Goal: Information Seeking & Learning: Understand process/instructions

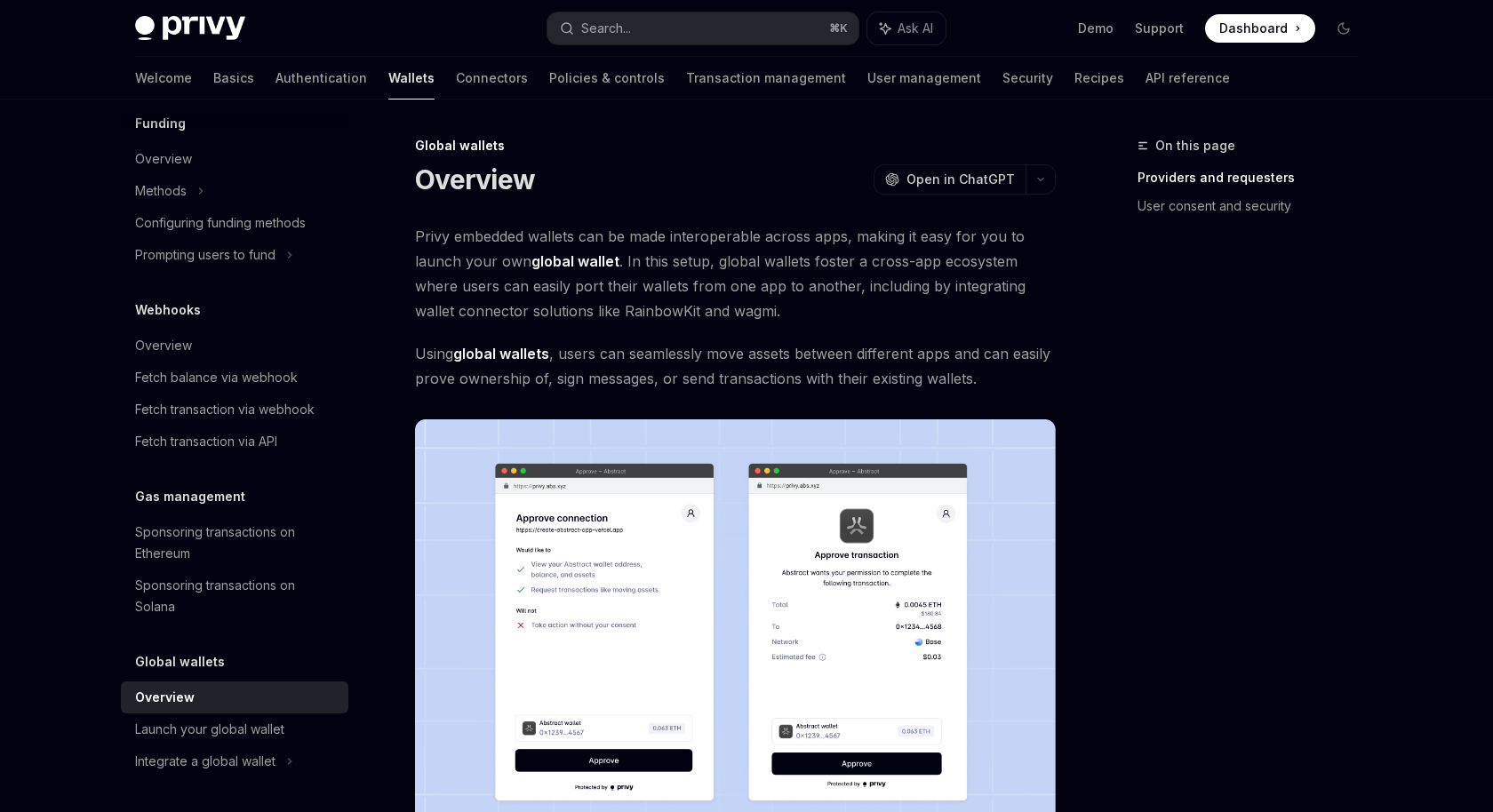
click at [502, 345] on strong "global wallets" at bounding box center [501, 353] width 96 height 18
click at [569, 261] on strong "global wallet" at bounding box center [575, 260] width 88 height 18
click at [574, 260] on strong "global wallet" at bounding box center [575, 260] width 88 height 18
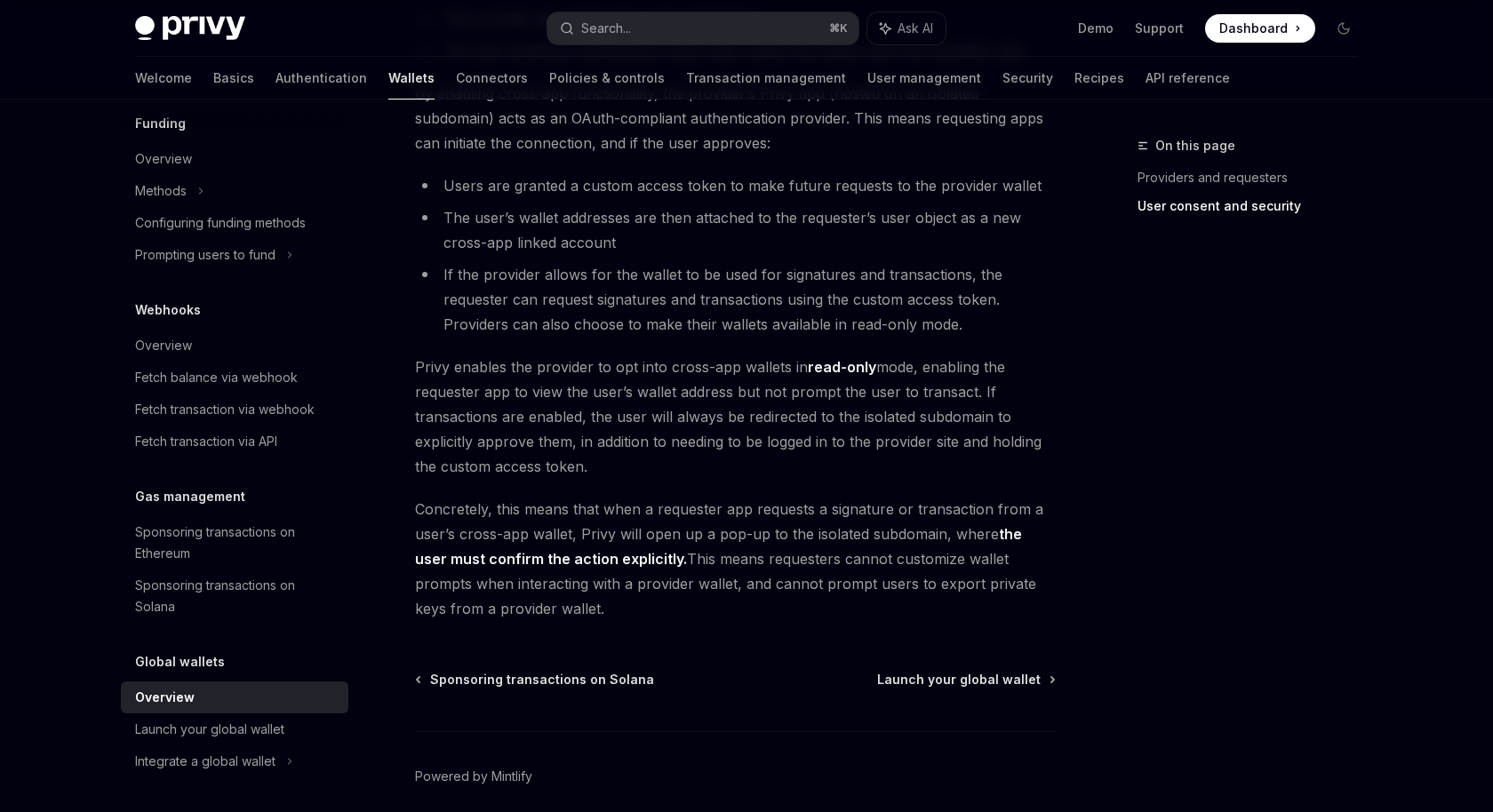
scroll to position [1437, 0]
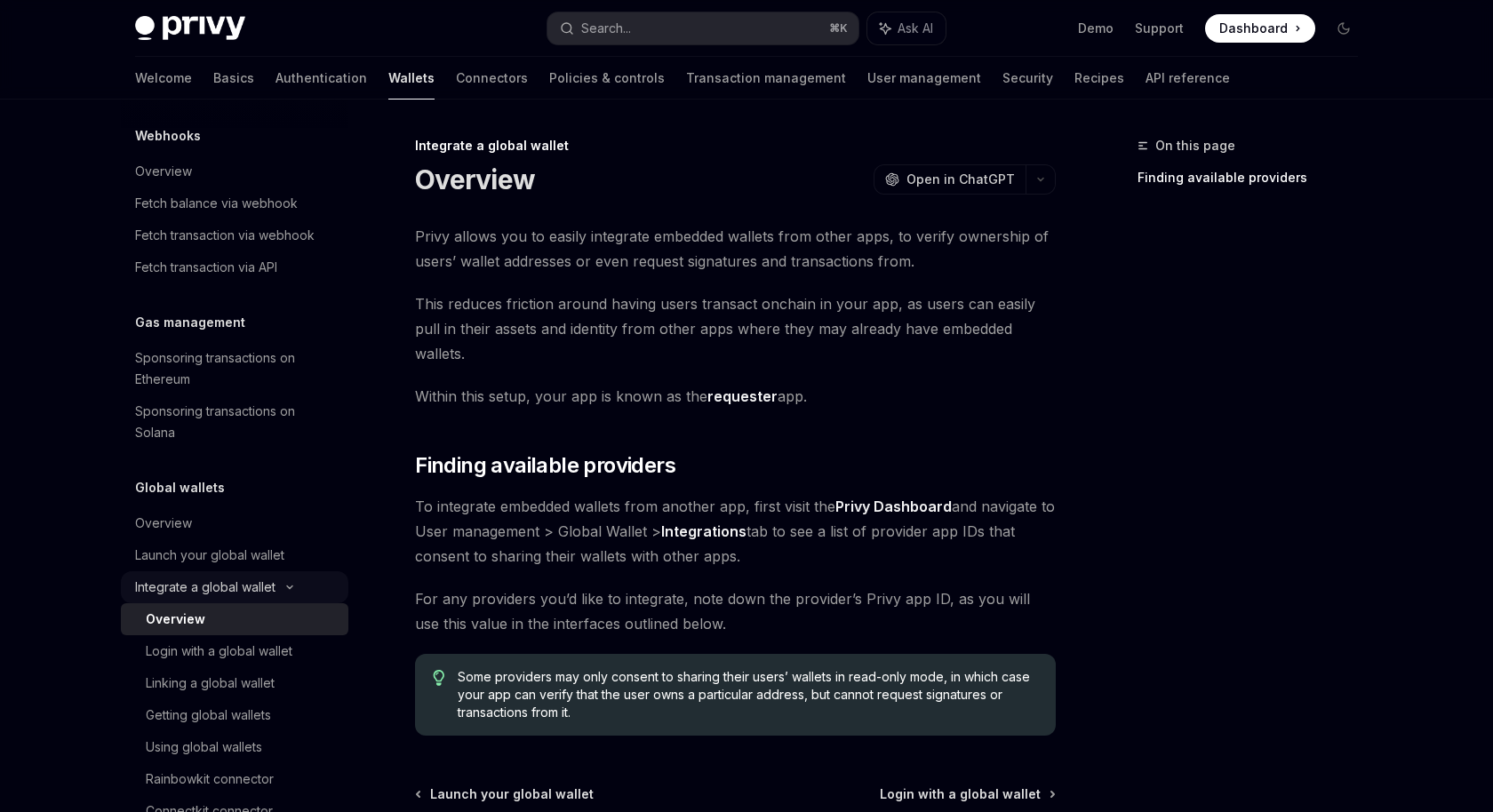
scroll to position [896, 0]
click at [241, 518] on div "Overview" at bounding box center [236, 525] width 202 height 22
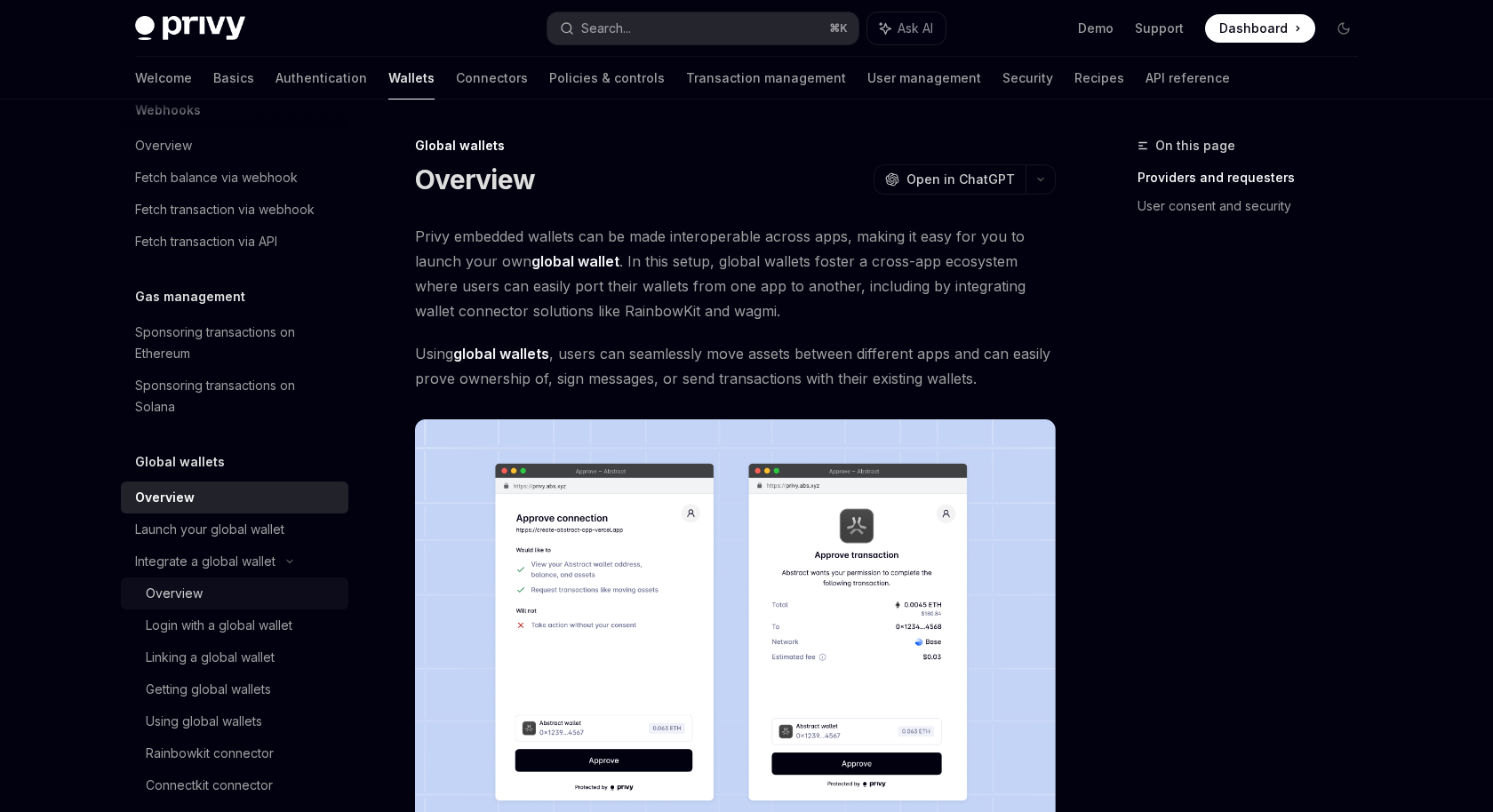
scroll to position [925, 0]
click at [188, 623] on div "Login with a global wallet" at bounding box center [219, 624] width 147 height 22
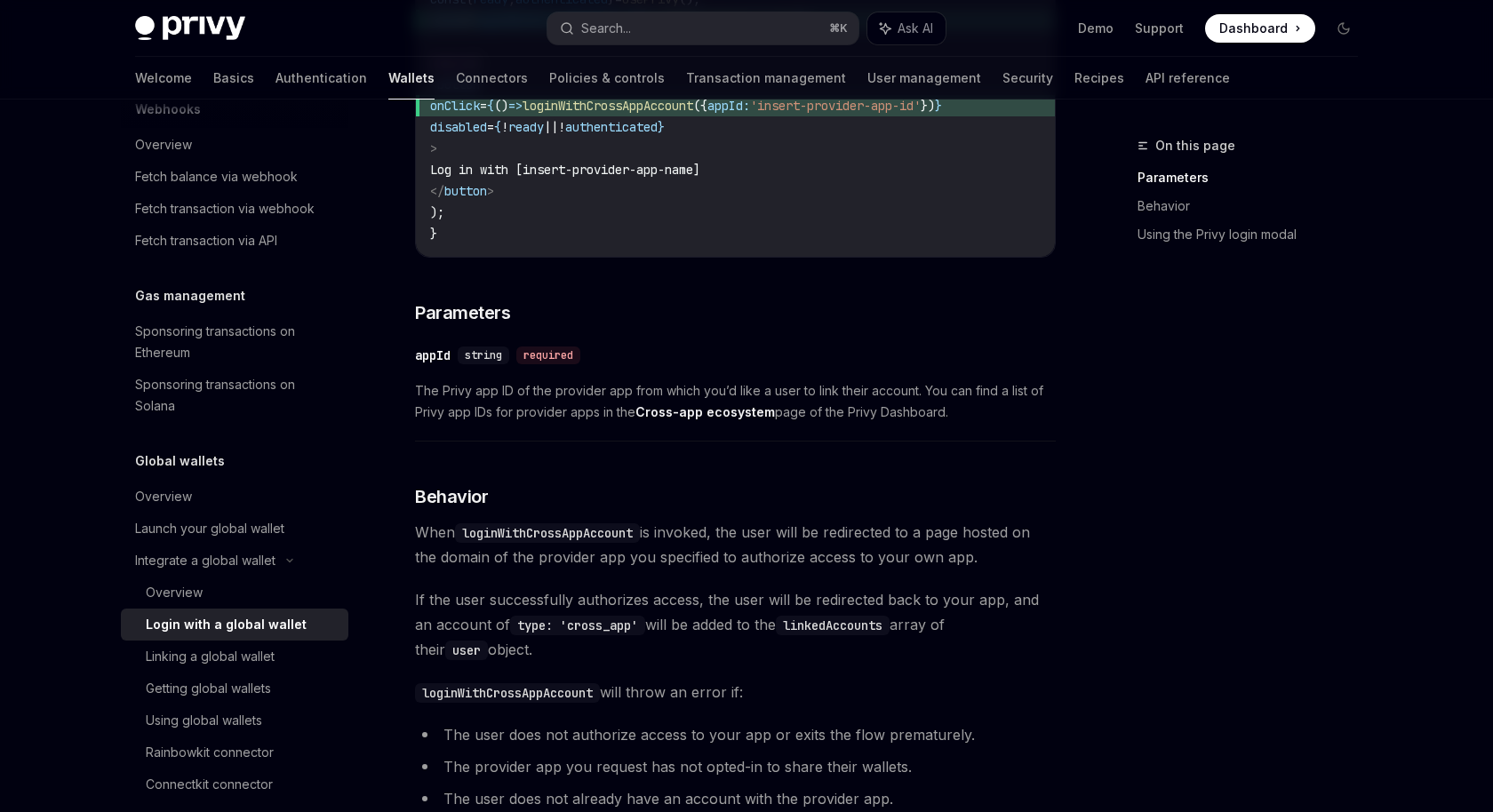
scroll to position [459, 0]
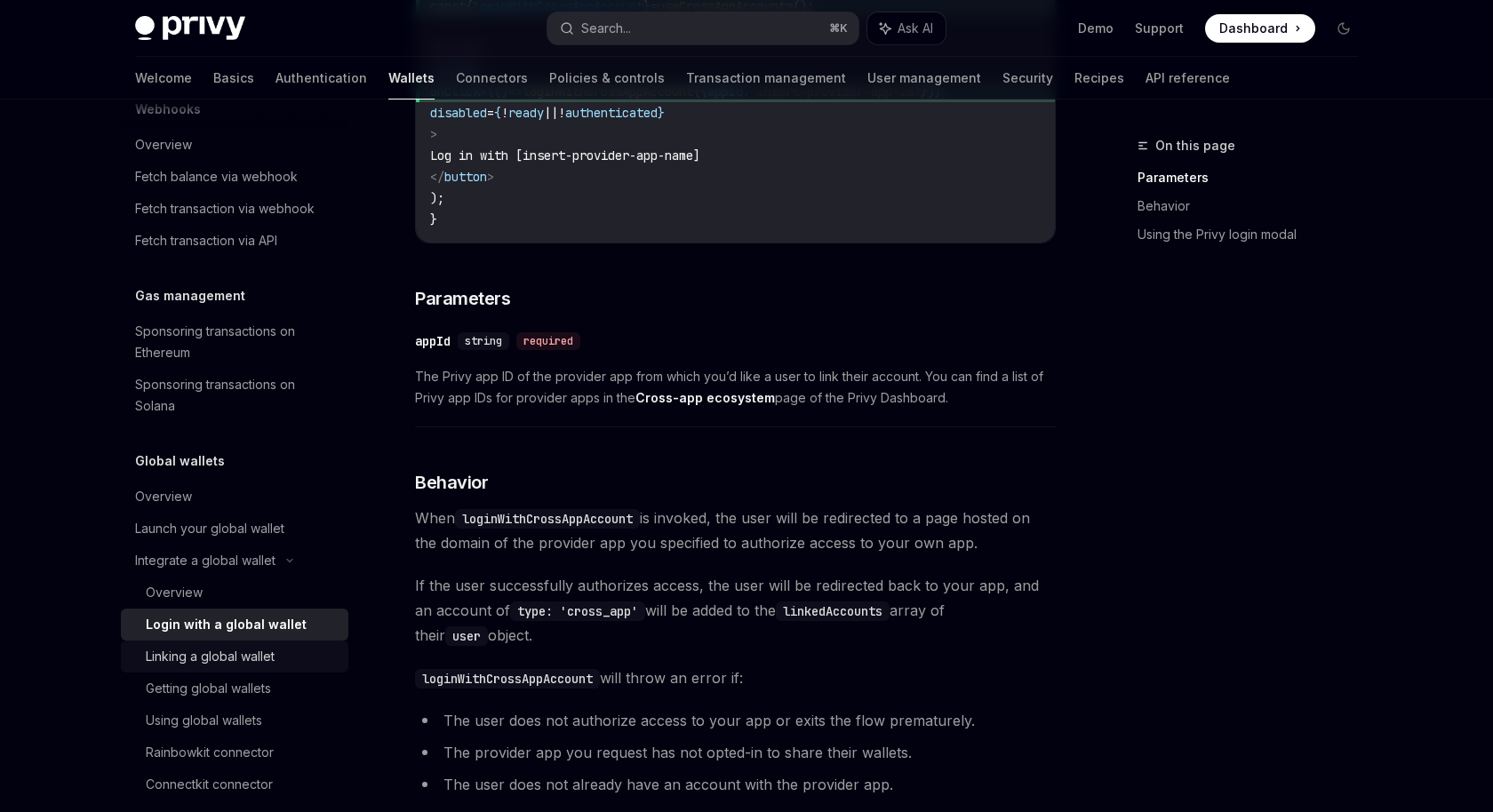
click at [202, 658] on div "Linking a global wallet" at bounding box center [210, 656] width 129 height 22
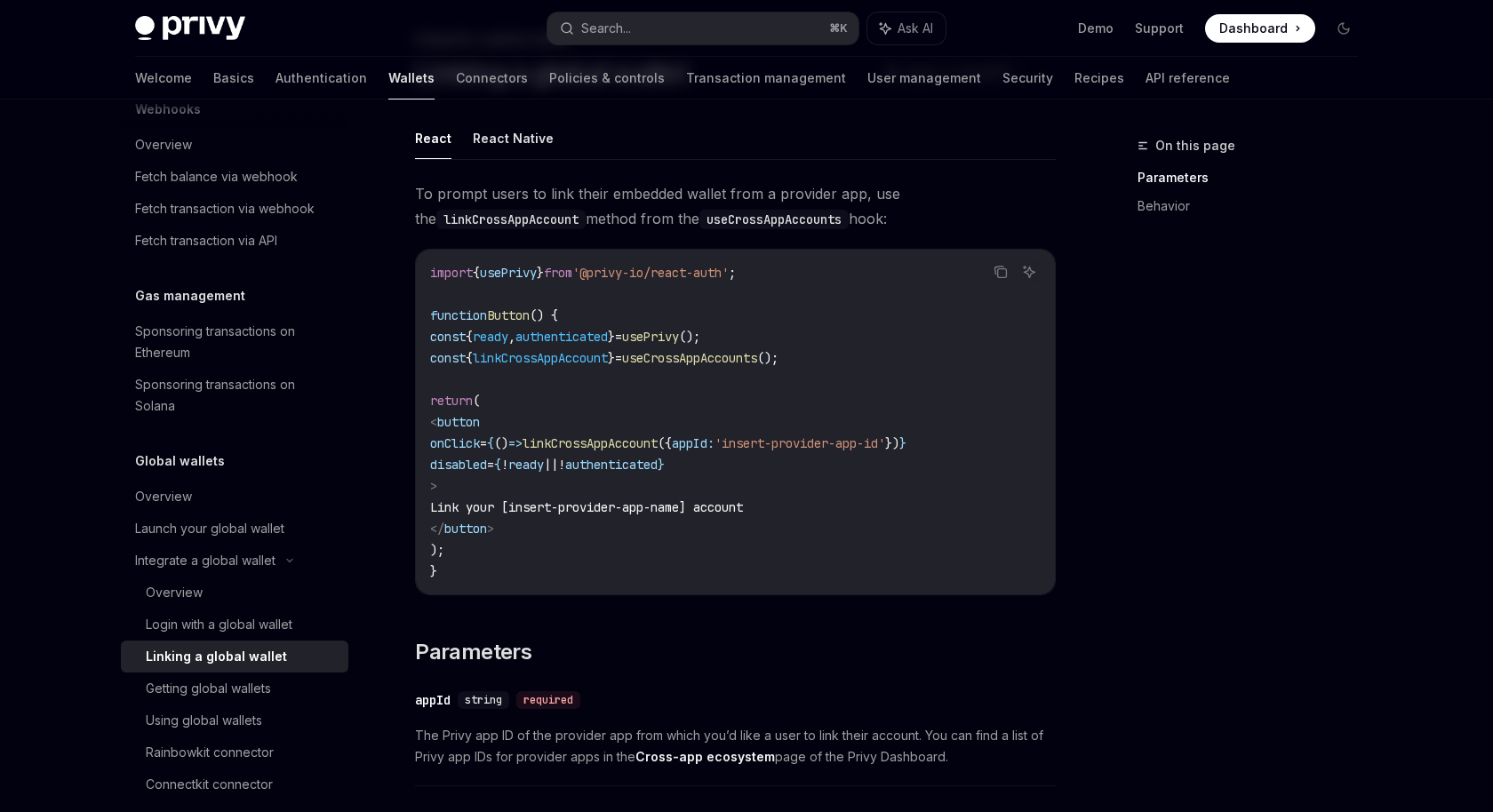
scroll to position [108, 0]
click at [219, 696] on div "Getting global wallets" at bounding box center [208, 688] width 125 height 22
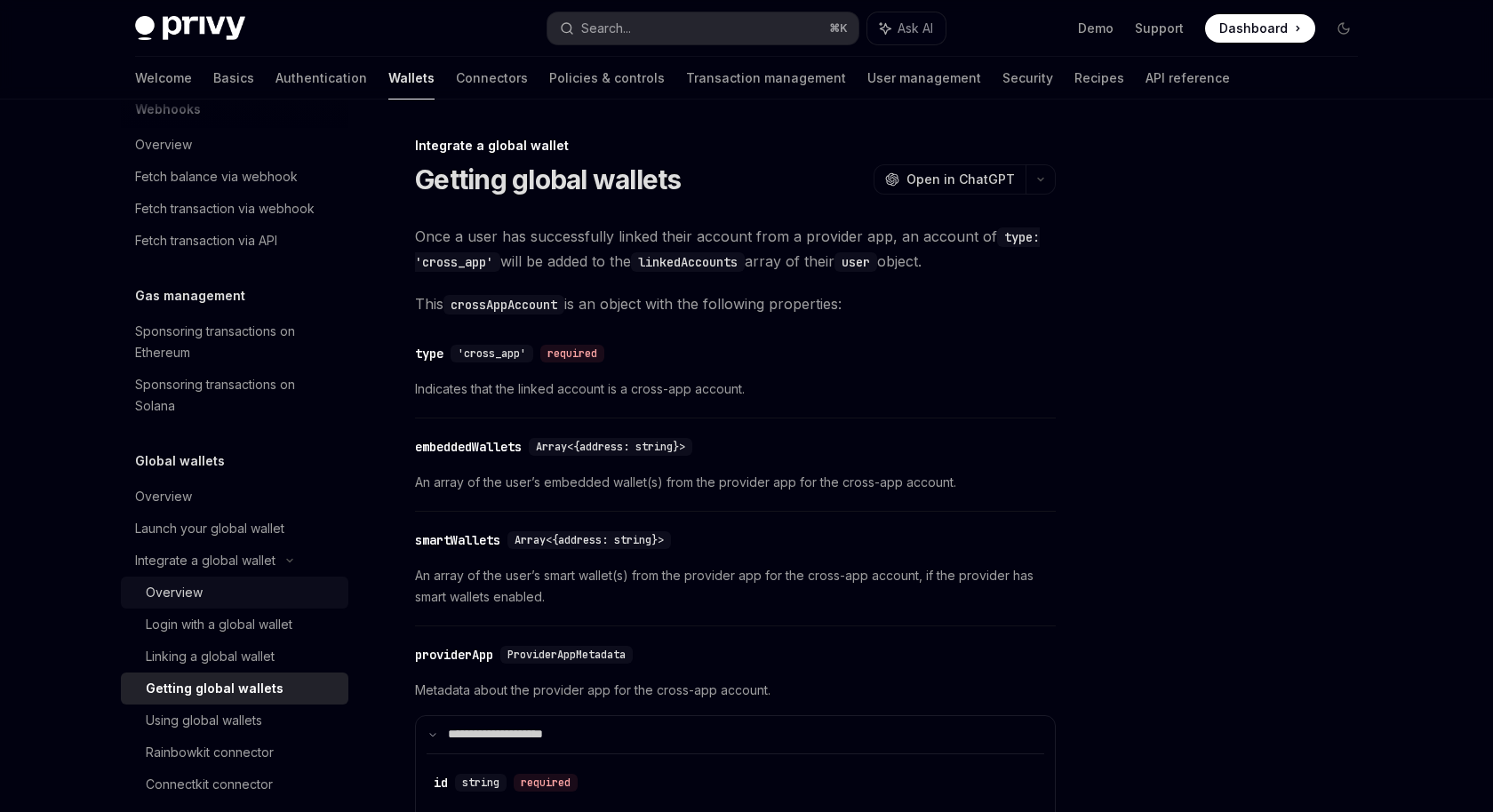
click at [202, 594] on div "Overview" at bounding box center [242, 592] width 192 height 22
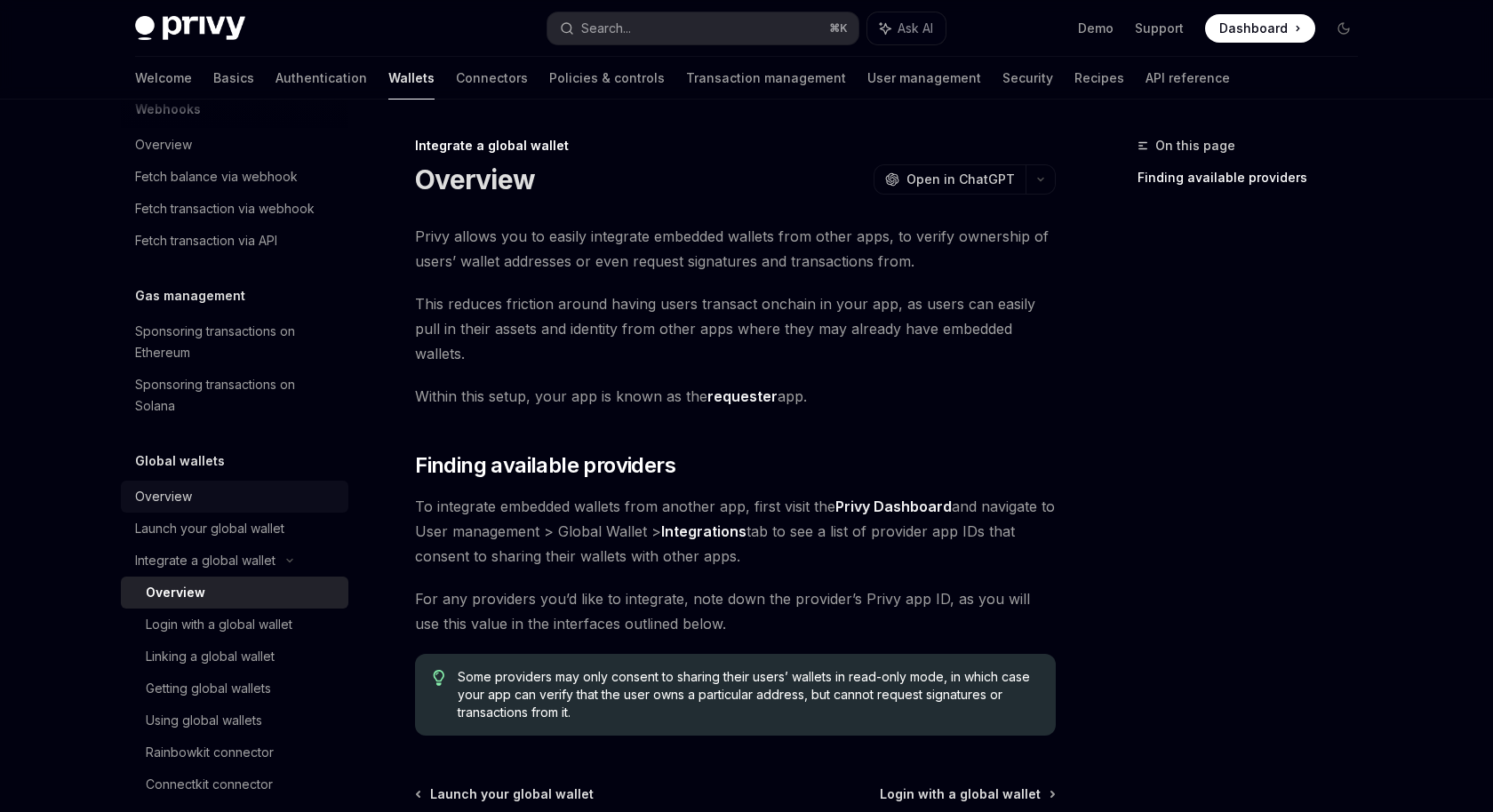
click at [167, 490] on div "Overview" at bounding box center [164, 496] width 56 height 22
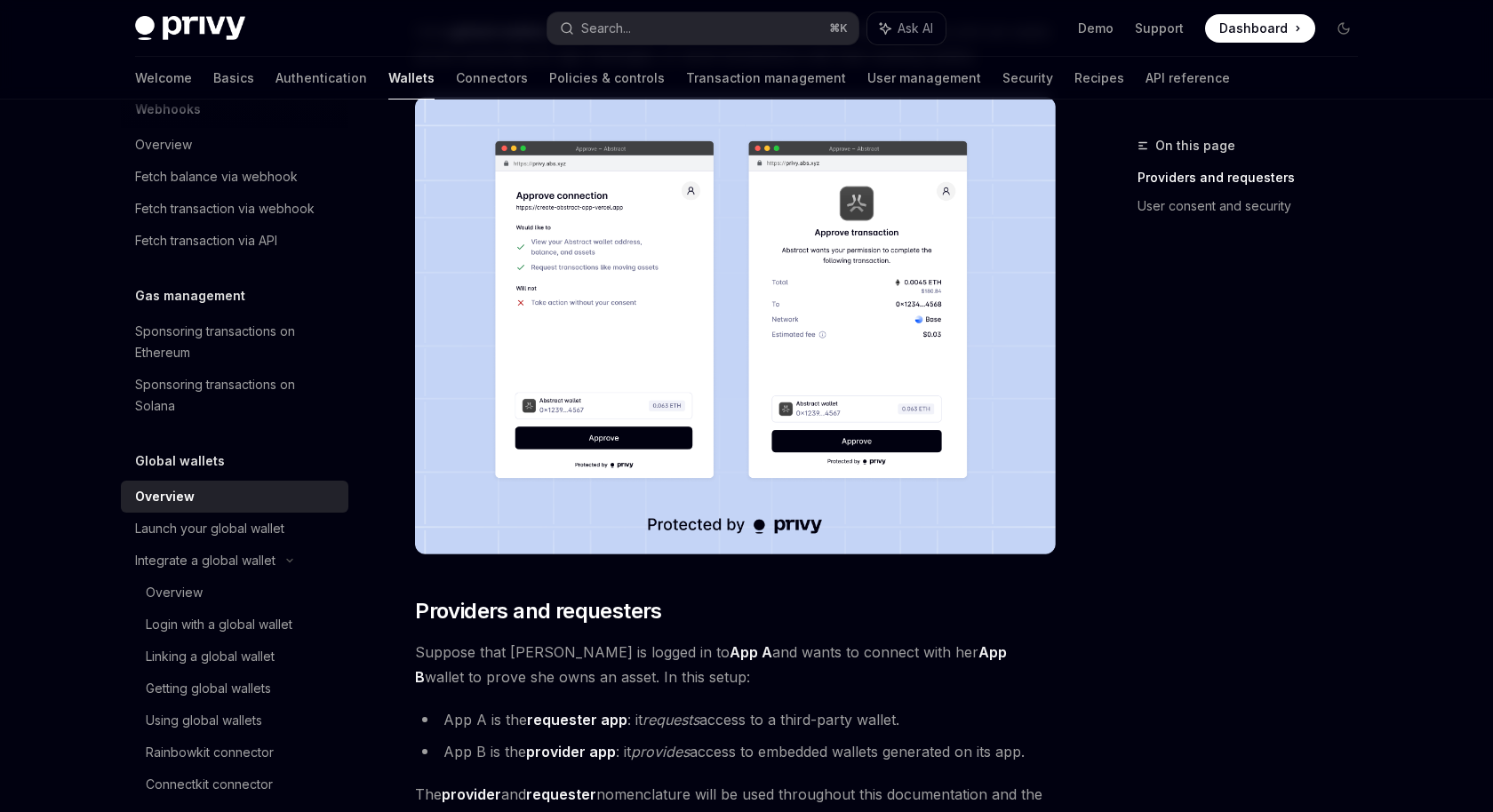
scroll to position [331, 0]
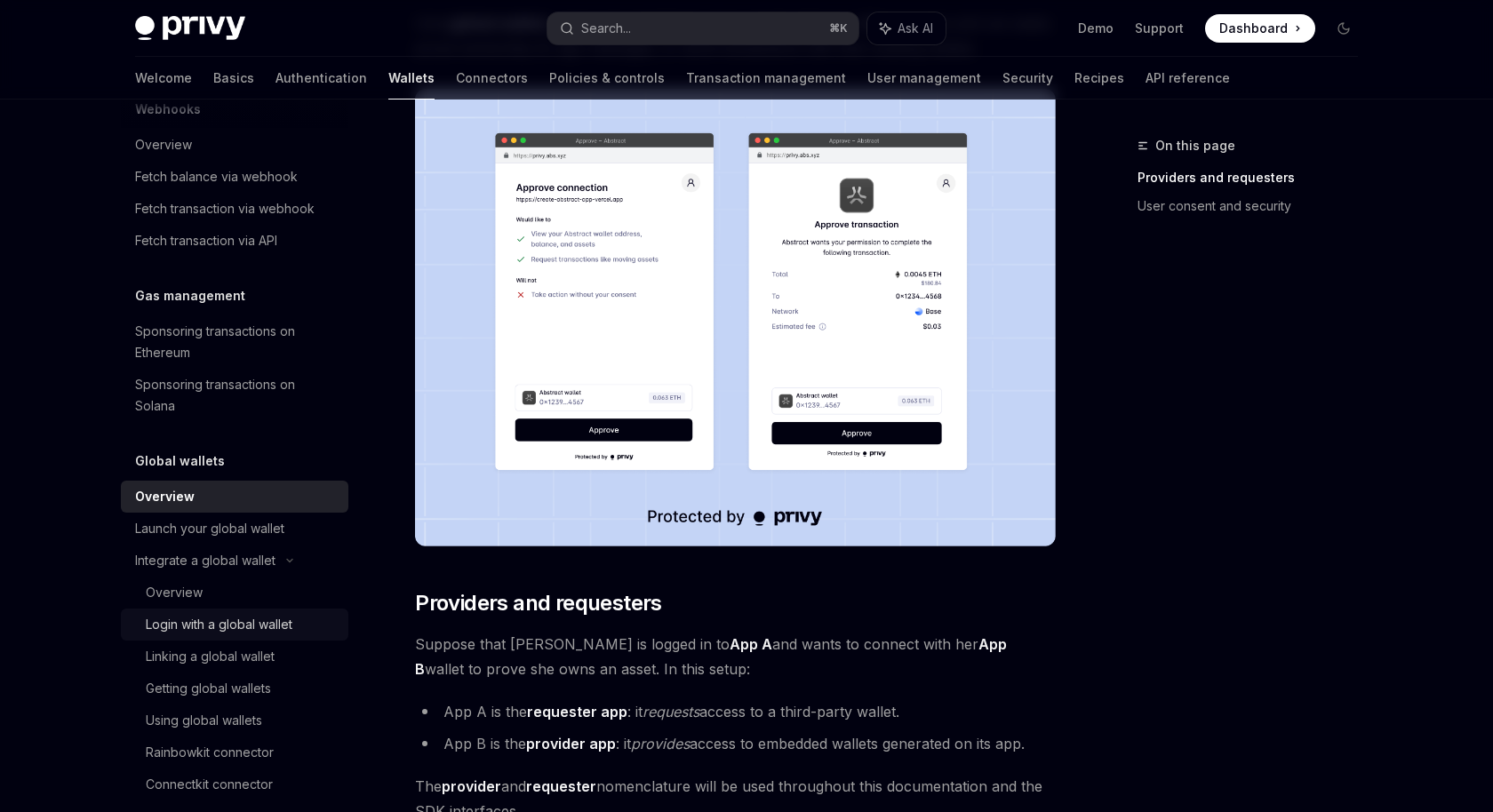
click at [254, 624] on div "Login with a global wallet" at bounding box center [219, 624] width 147 height 22
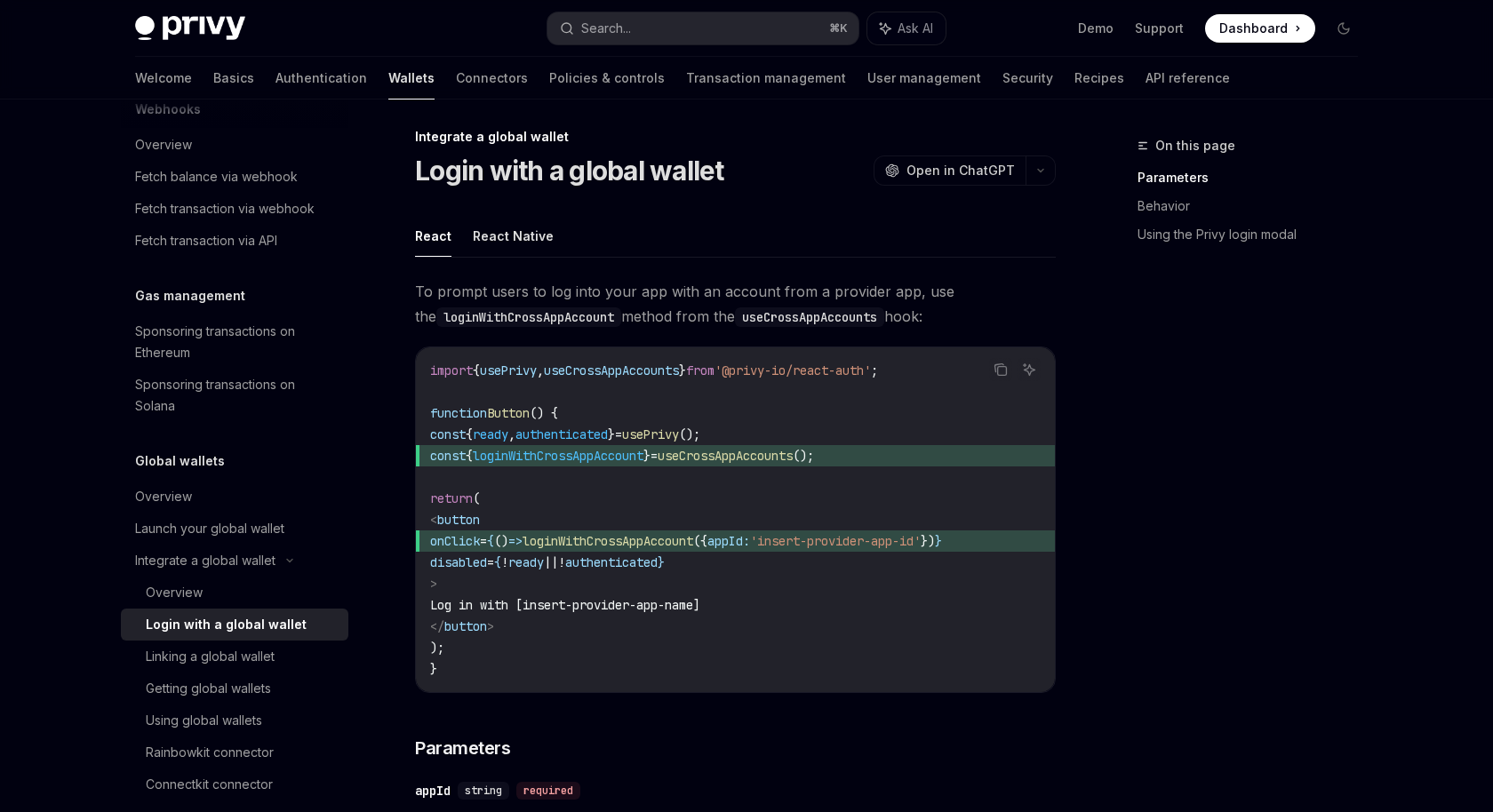
scroll to position [7, 0]
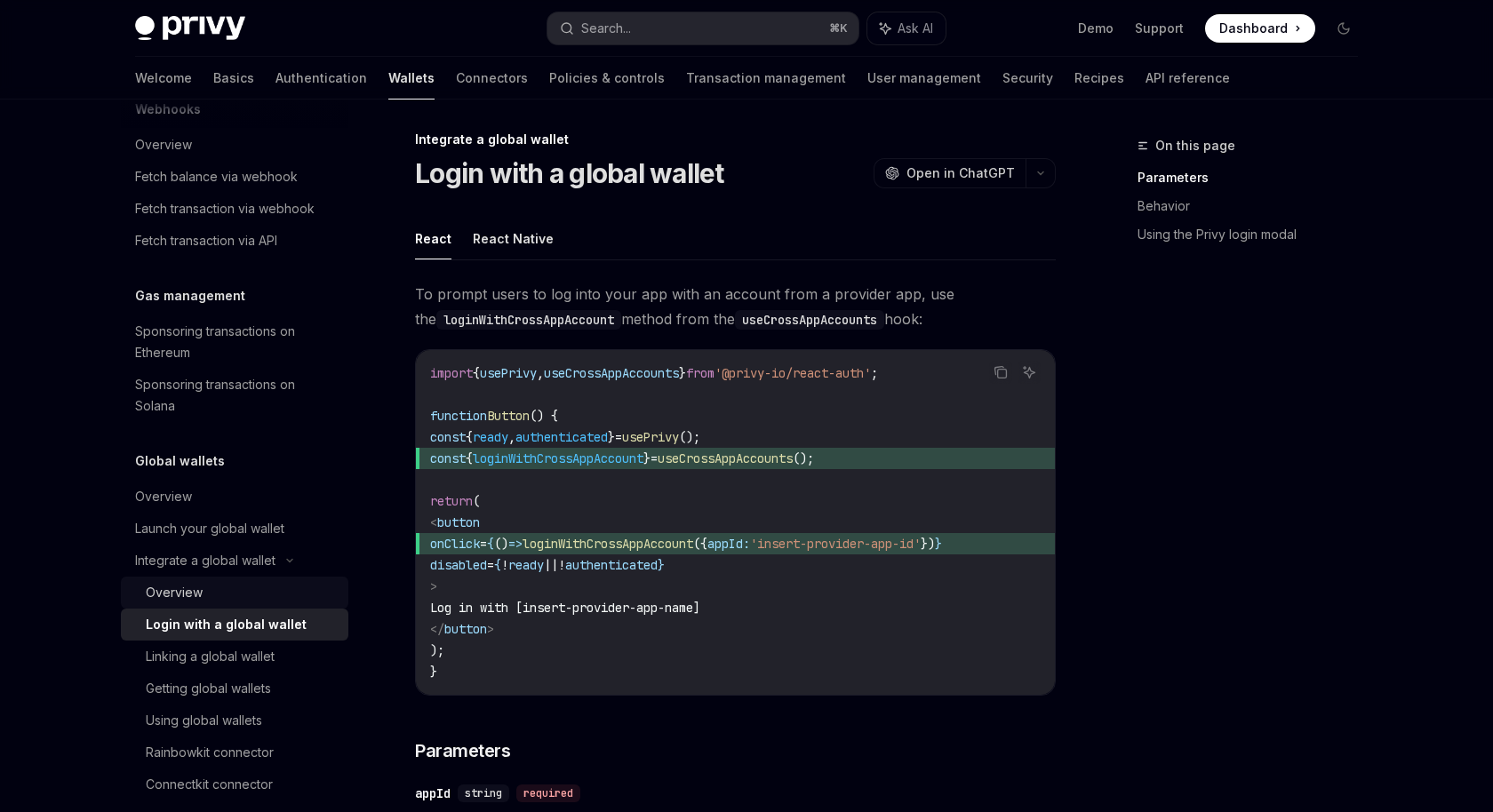
click at [211, 585] on div "Overview" at bounding box center [242, 592] width 192 height 22
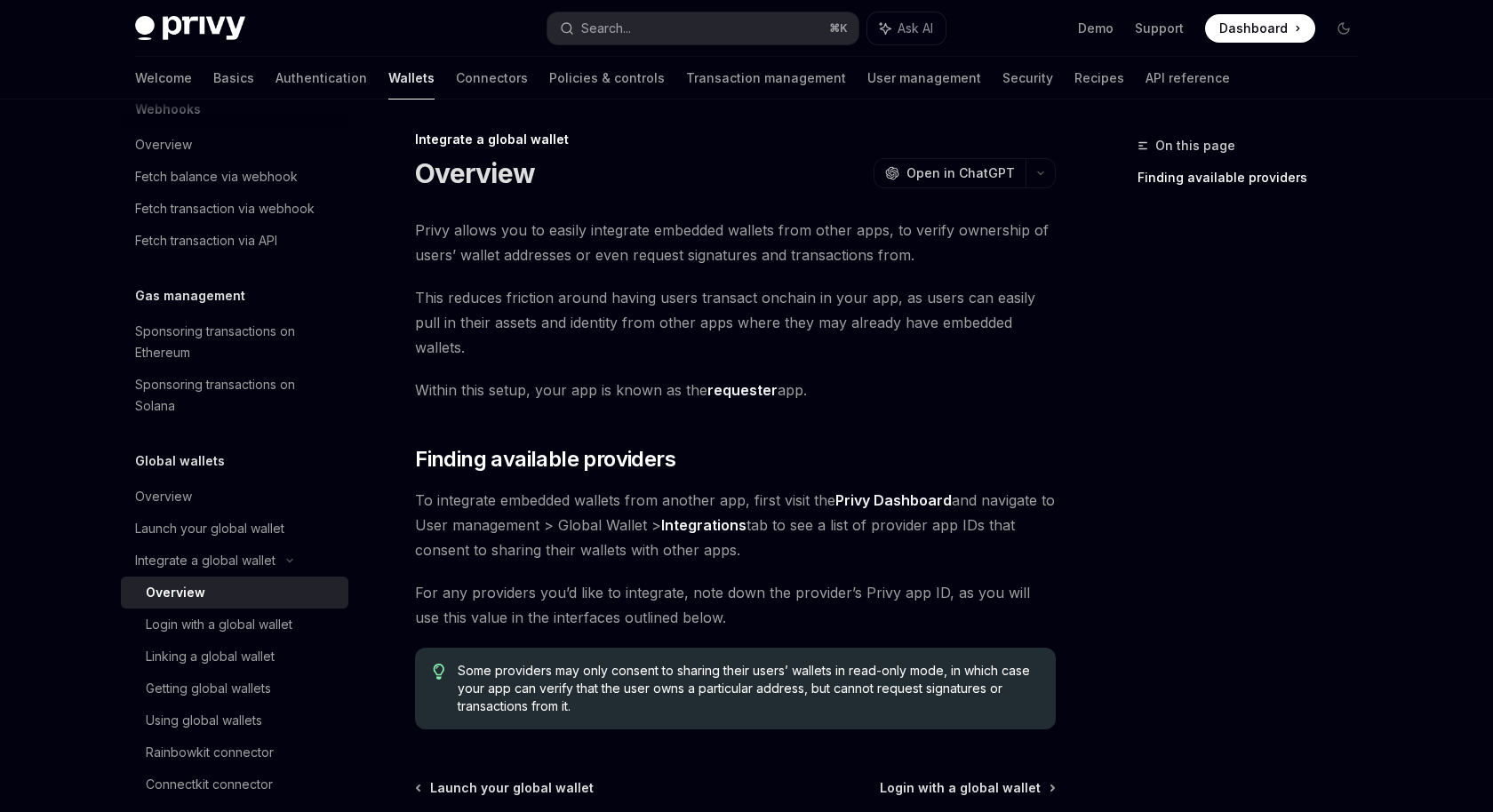
scroll to position [162, 0]
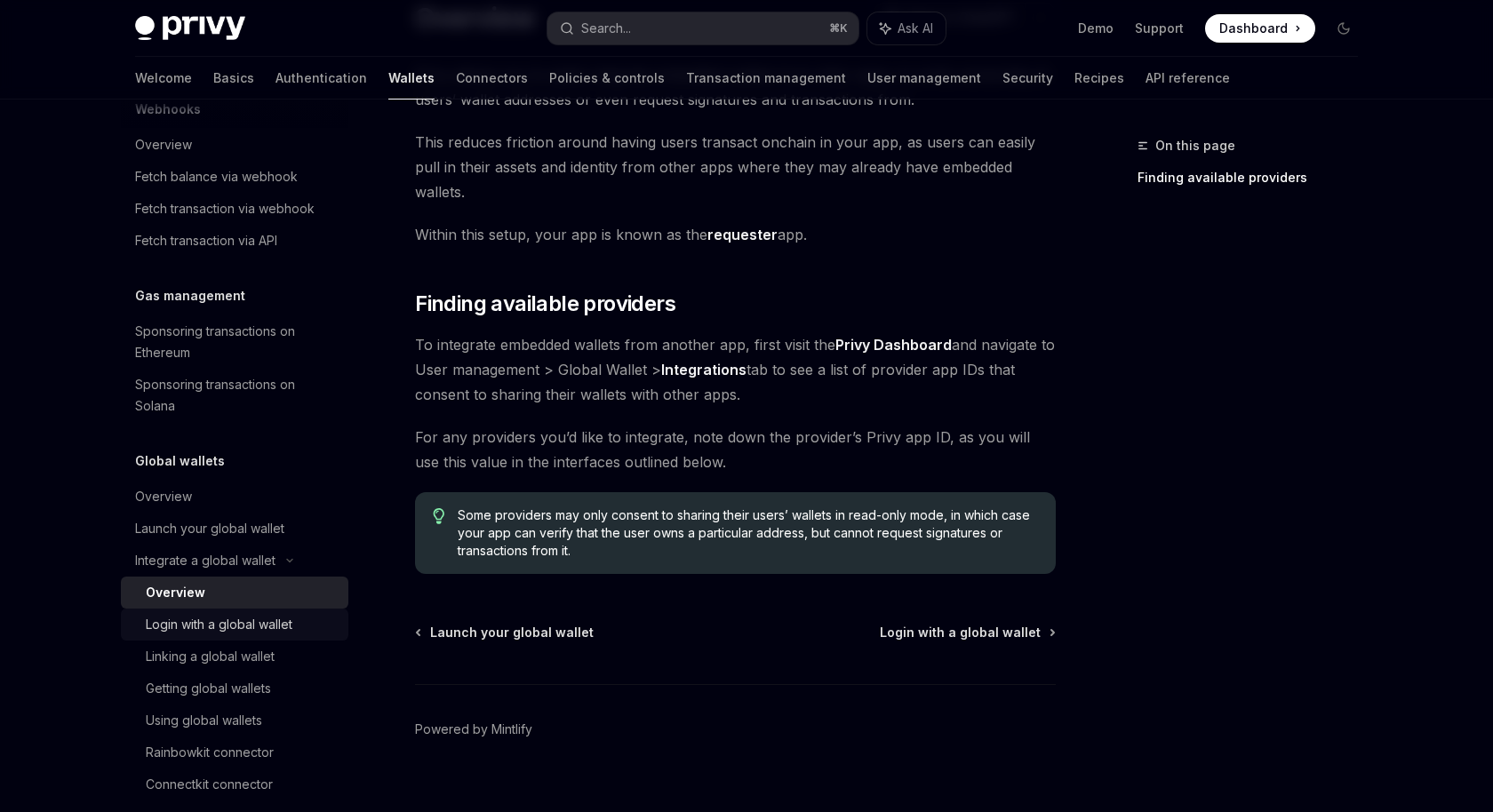
click at [245, 615] on div "Login with a global wallet" at bounding box center [219, 624] width 147 height 22
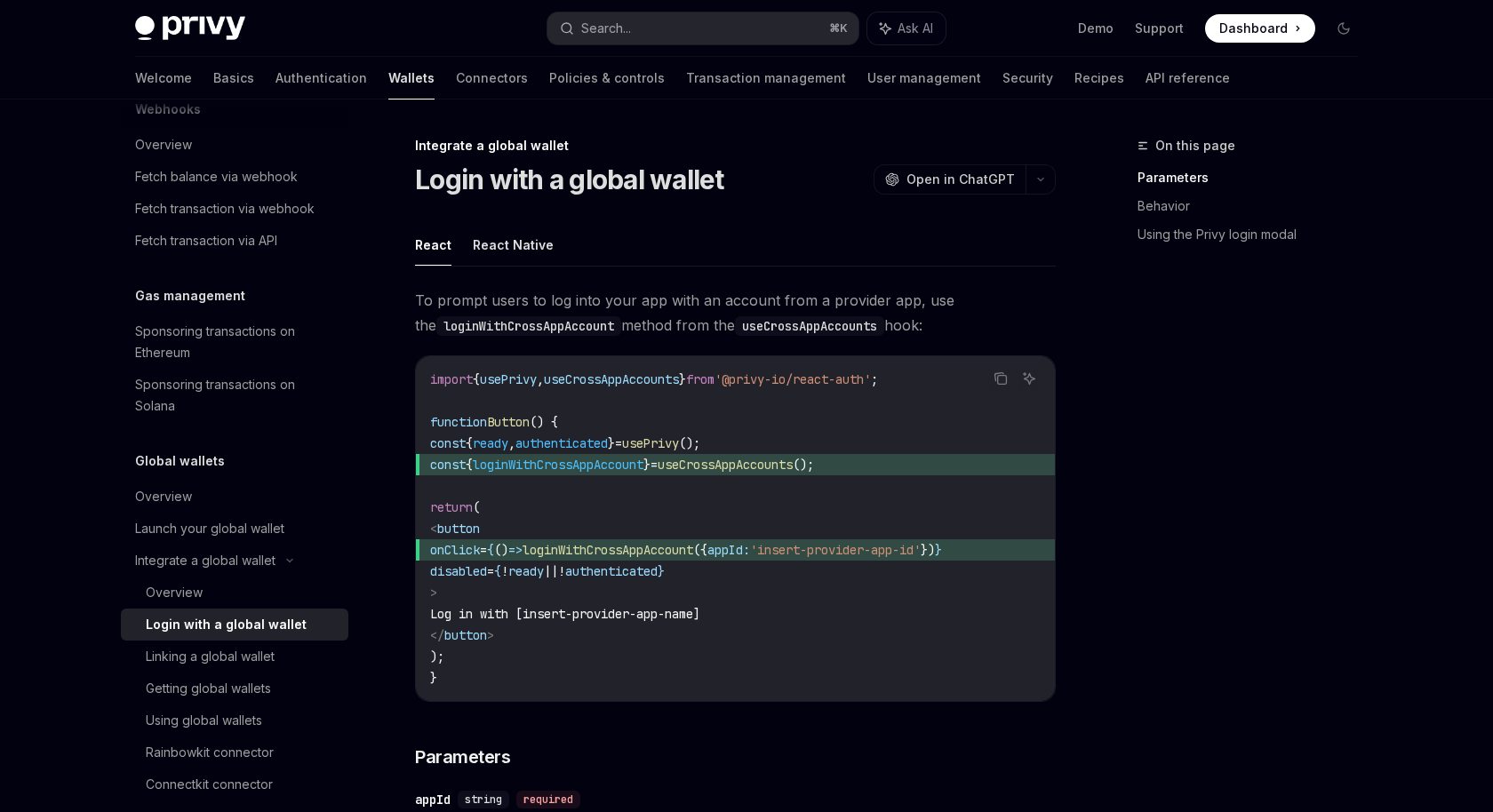
click at [245, 639] on link "Login with a global wallet" at bounding box center [235, 624] width 228 height 32
click at [264, 648] on div "Linking a global wallet" at bounding box center [210, 656] width 129 height 22
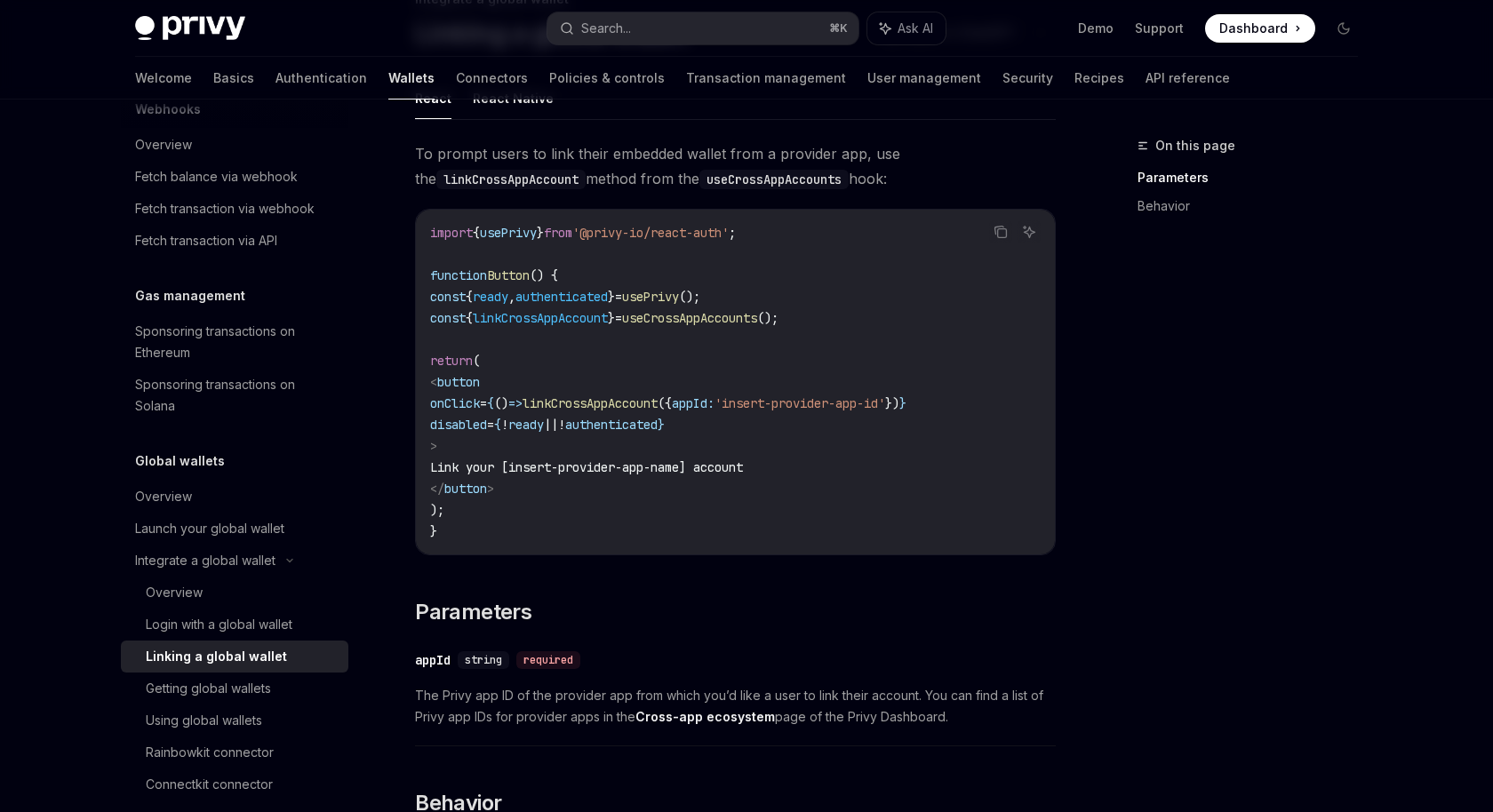
scroll to position [151, 0]
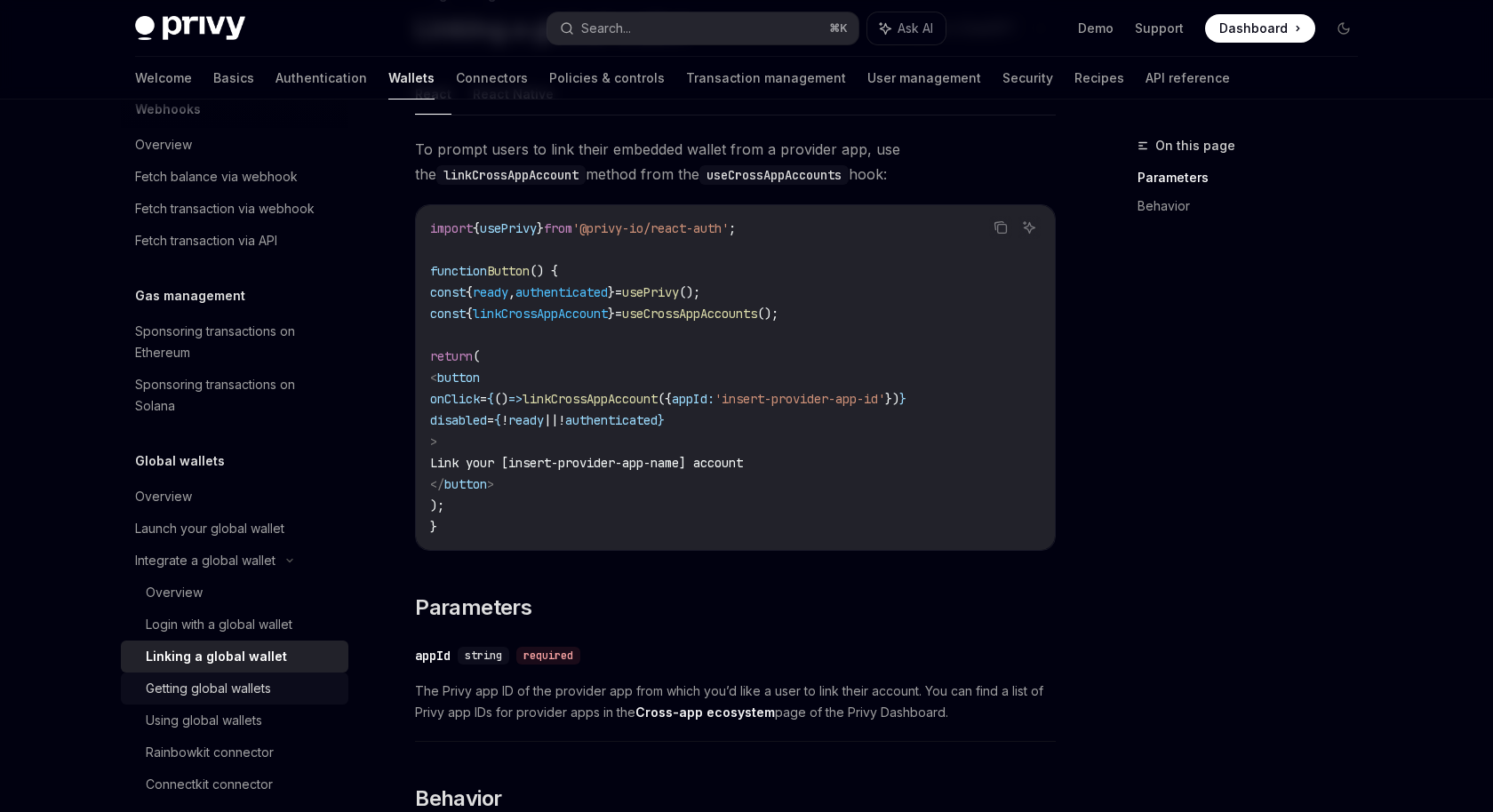
click at [214, 689] on div "Getting global wallets" at bounding box center [208, 688] width 125 height 22
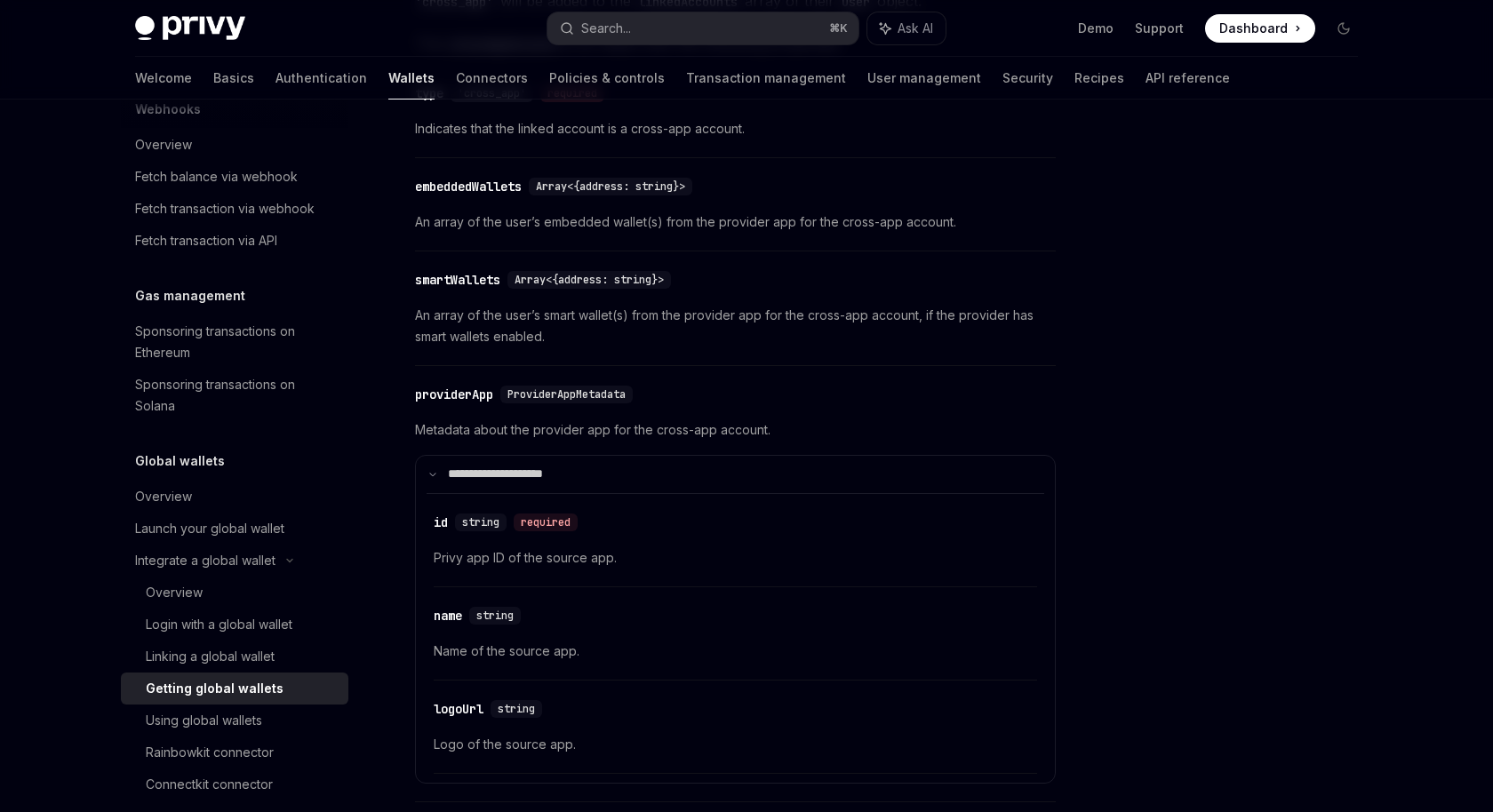
scroll to position [276, 0]
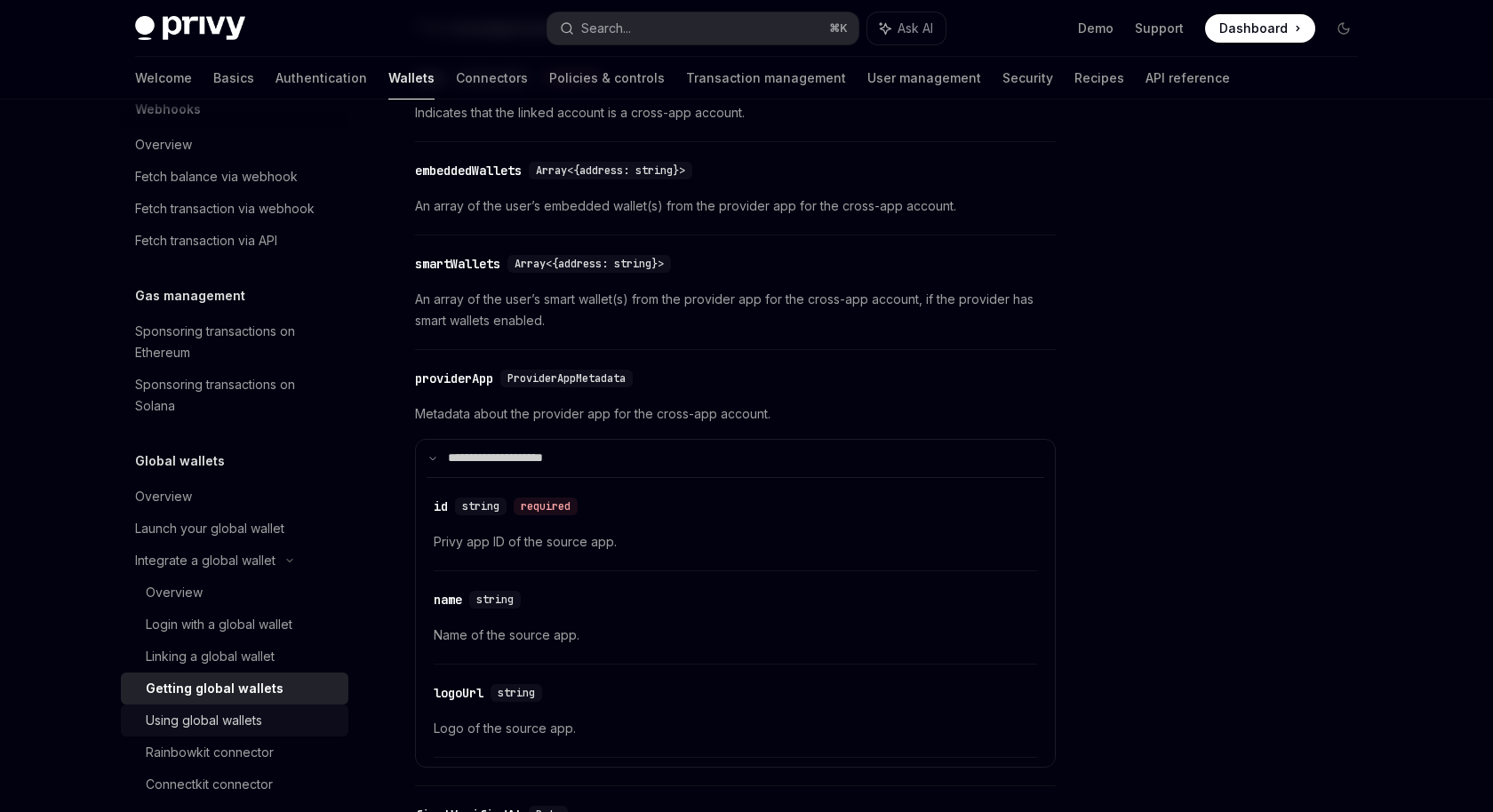
click at [230, 721] on div "Using global wallets" at bounding box center [204, 720] width 117 height 22
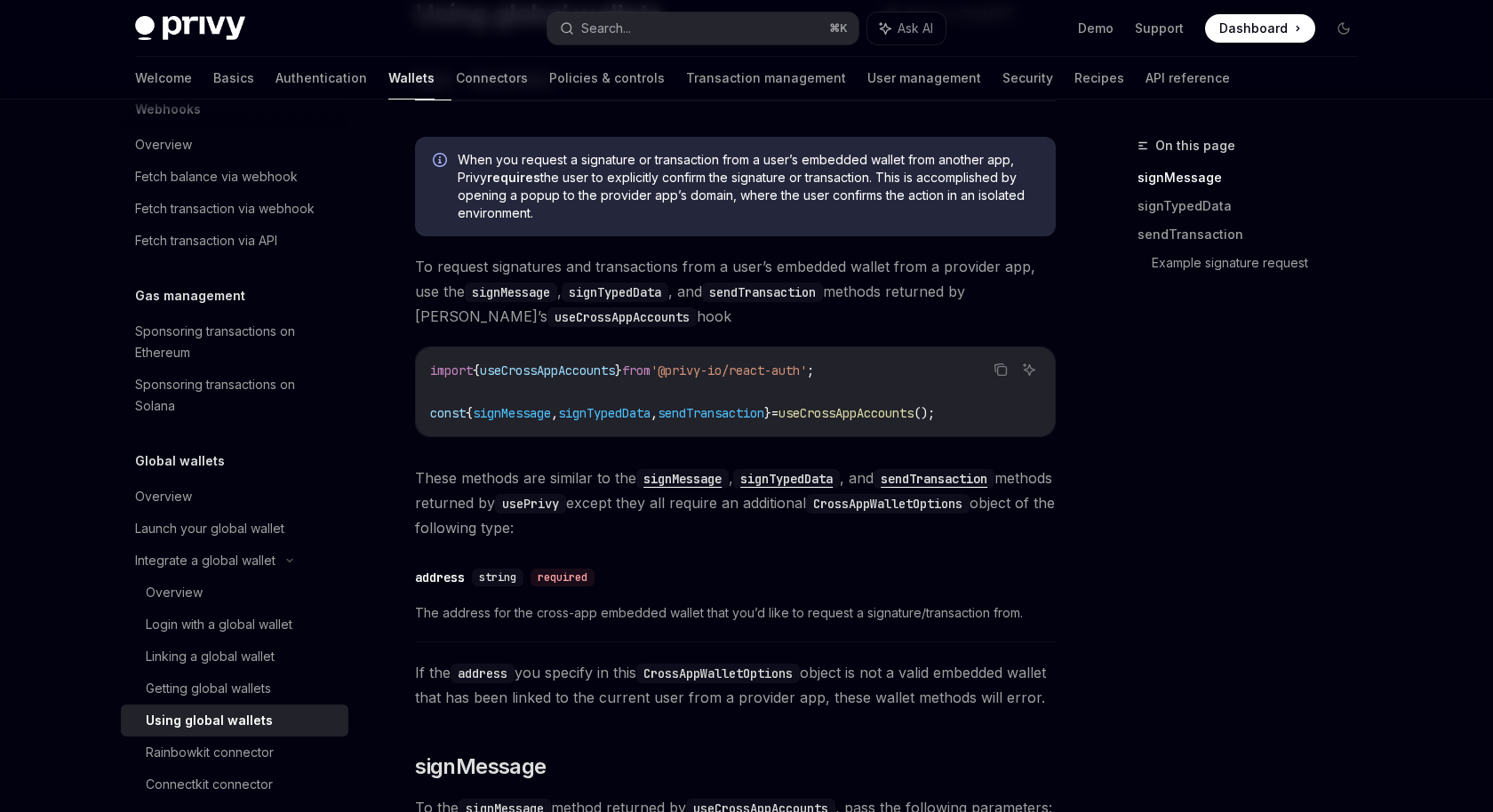
scroll to position [167, 0]
click at [195, 627] on div "Login with a global wallet" at bounding box center [219, 624] width 147 height 22
type textarea "*"
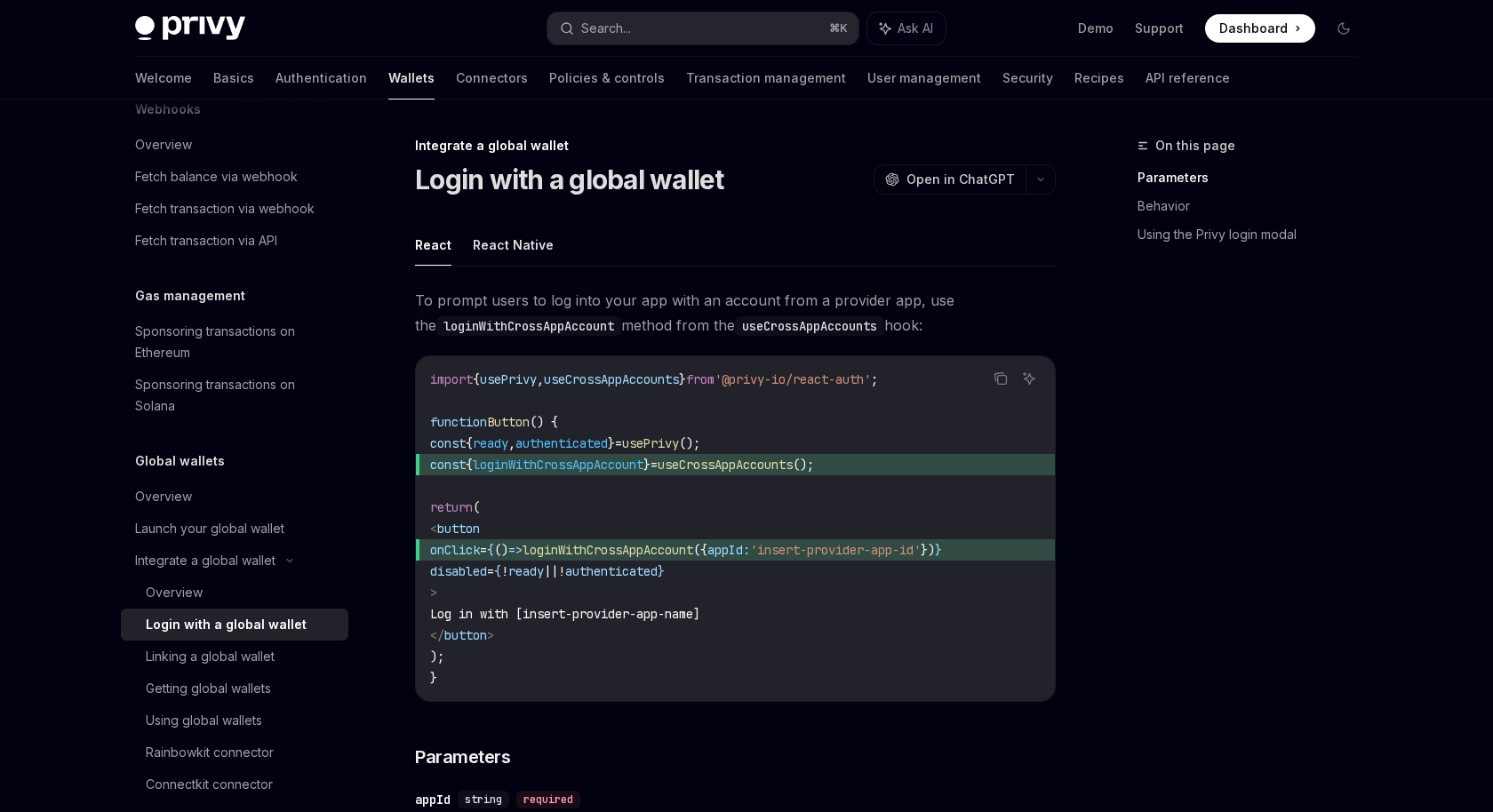
click at [750, 551] on span "appId:" at bounding box center [728, 550] width 42 height 16
click at [731, 19] on button "Search... ⌘ K" at bounding box center [702, 28] width 311 height 32
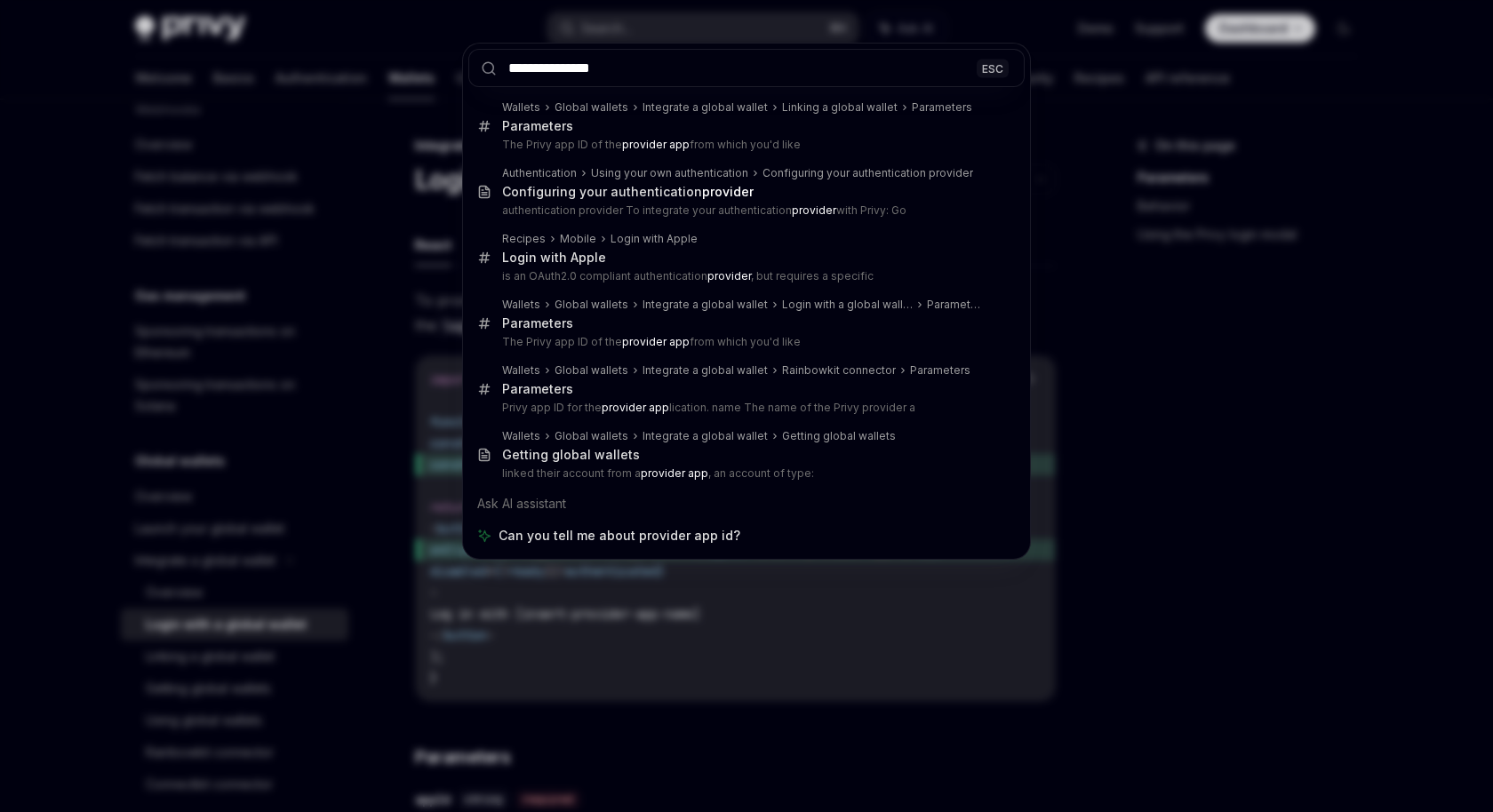
type input "**********"
click at [1176, 237] on div "**********" at bounding box center [746, 406] width 1493 height 812
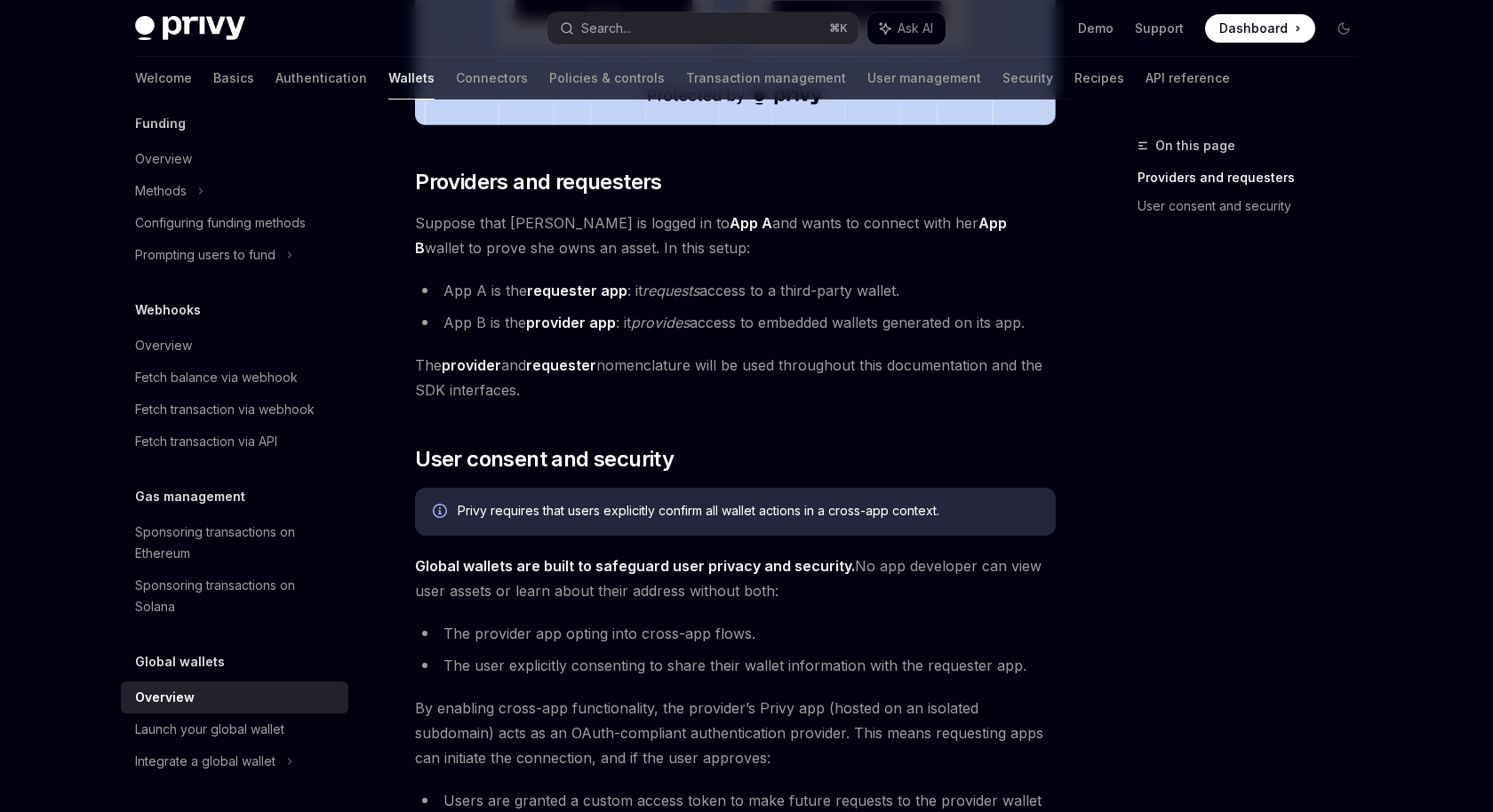
scroll to position [753, 0]
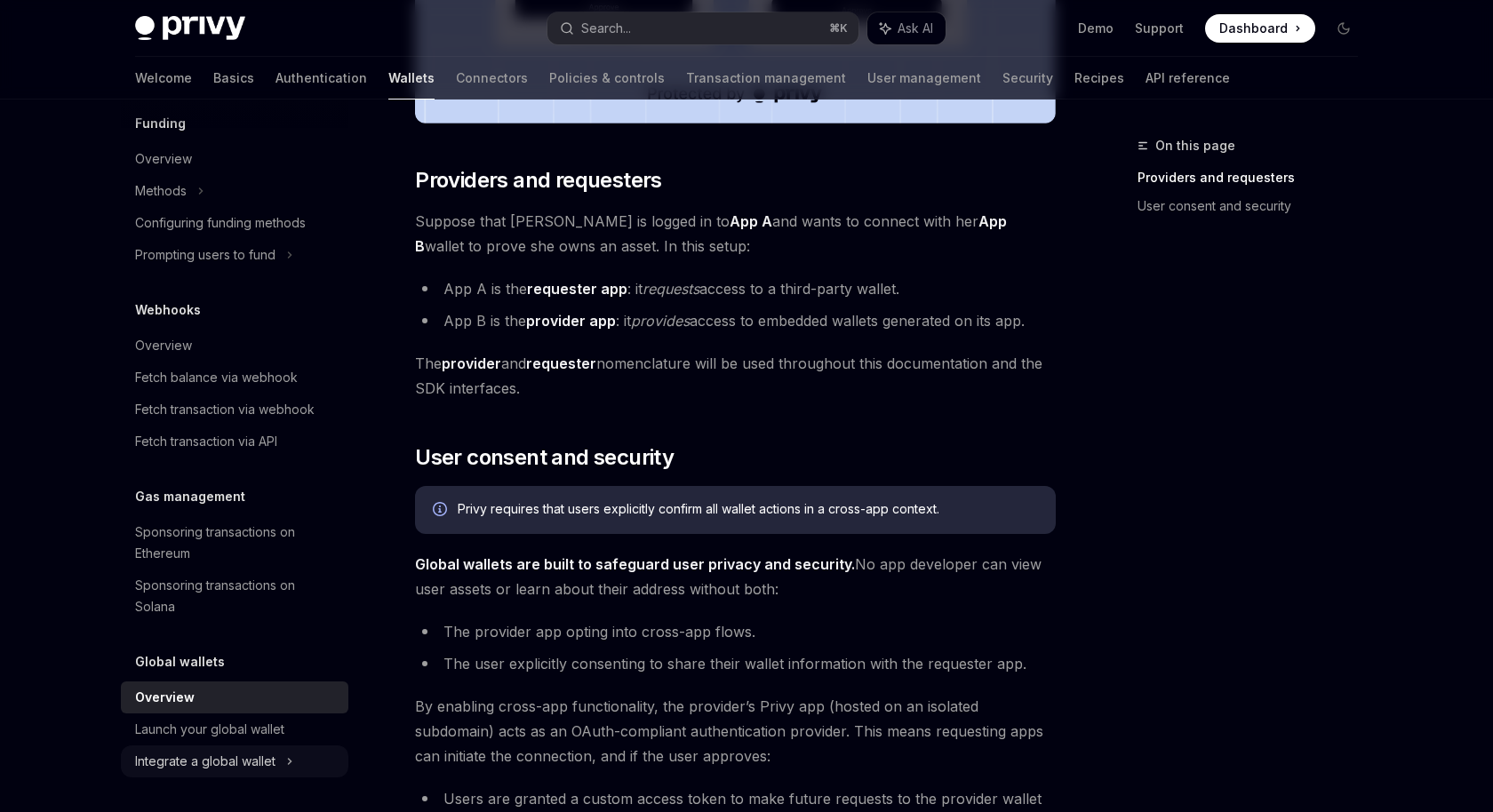
type textarea "*"
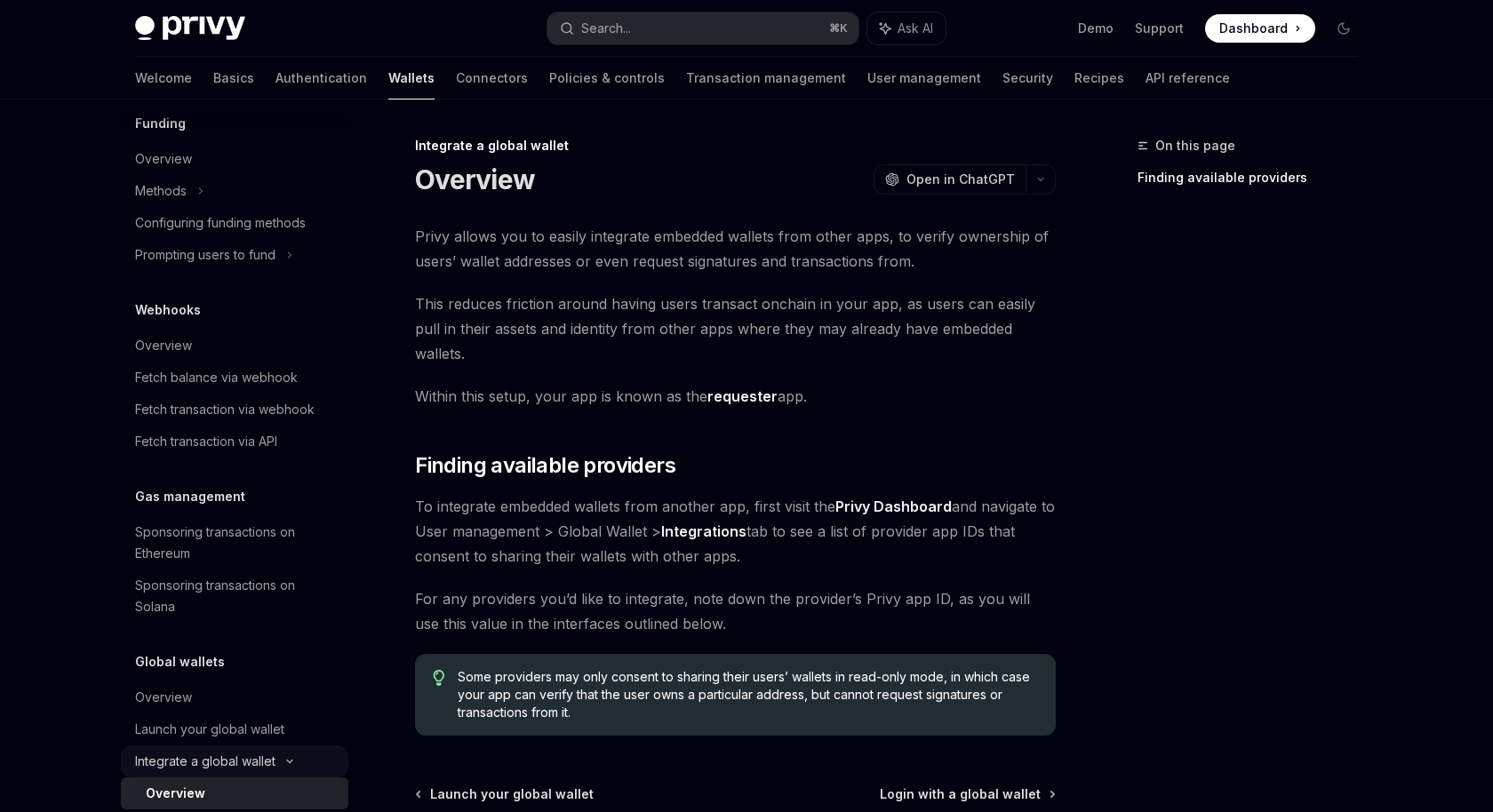
scroll to position [947, 0]
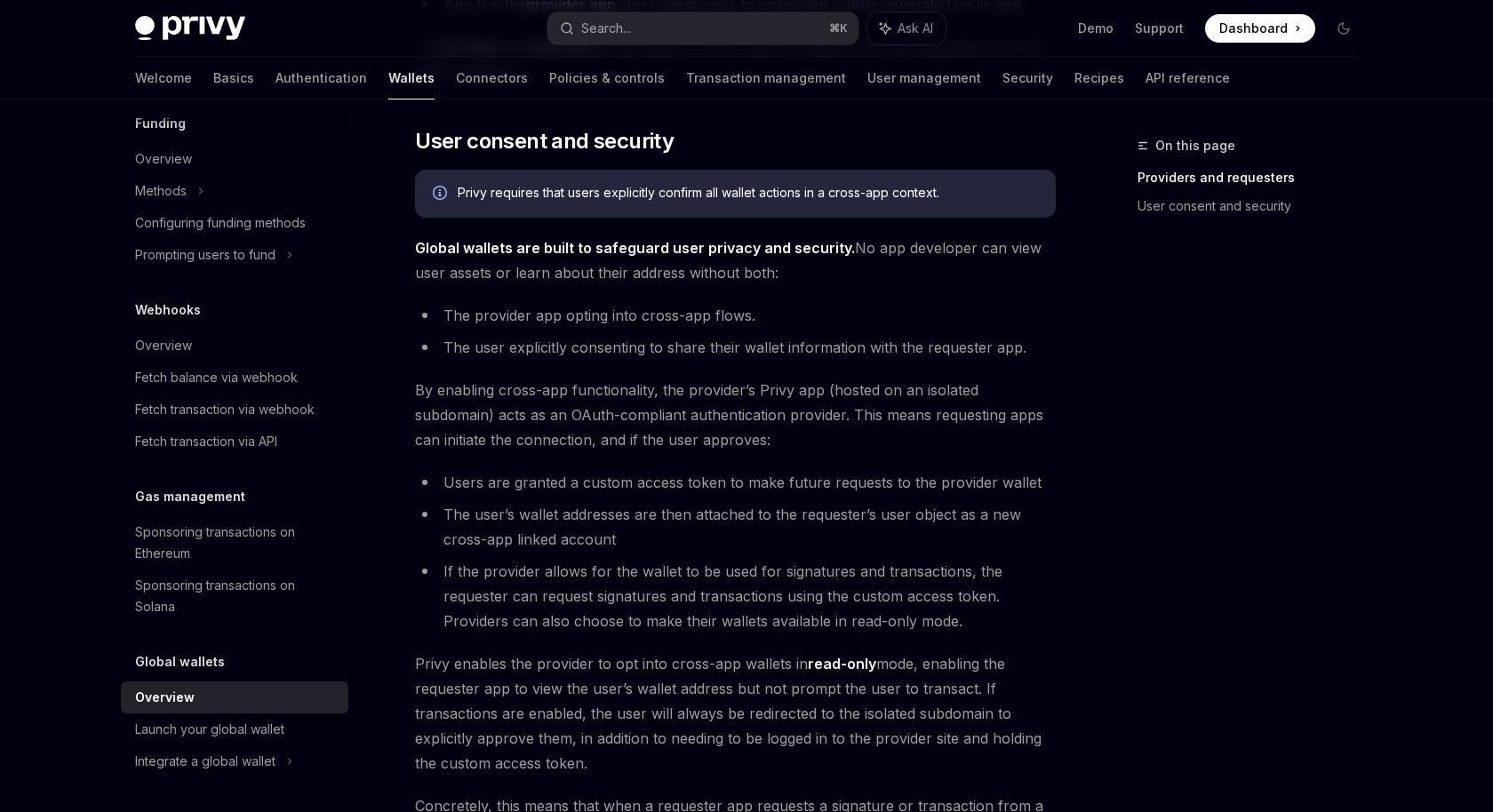
scroll to position [1437, 0]
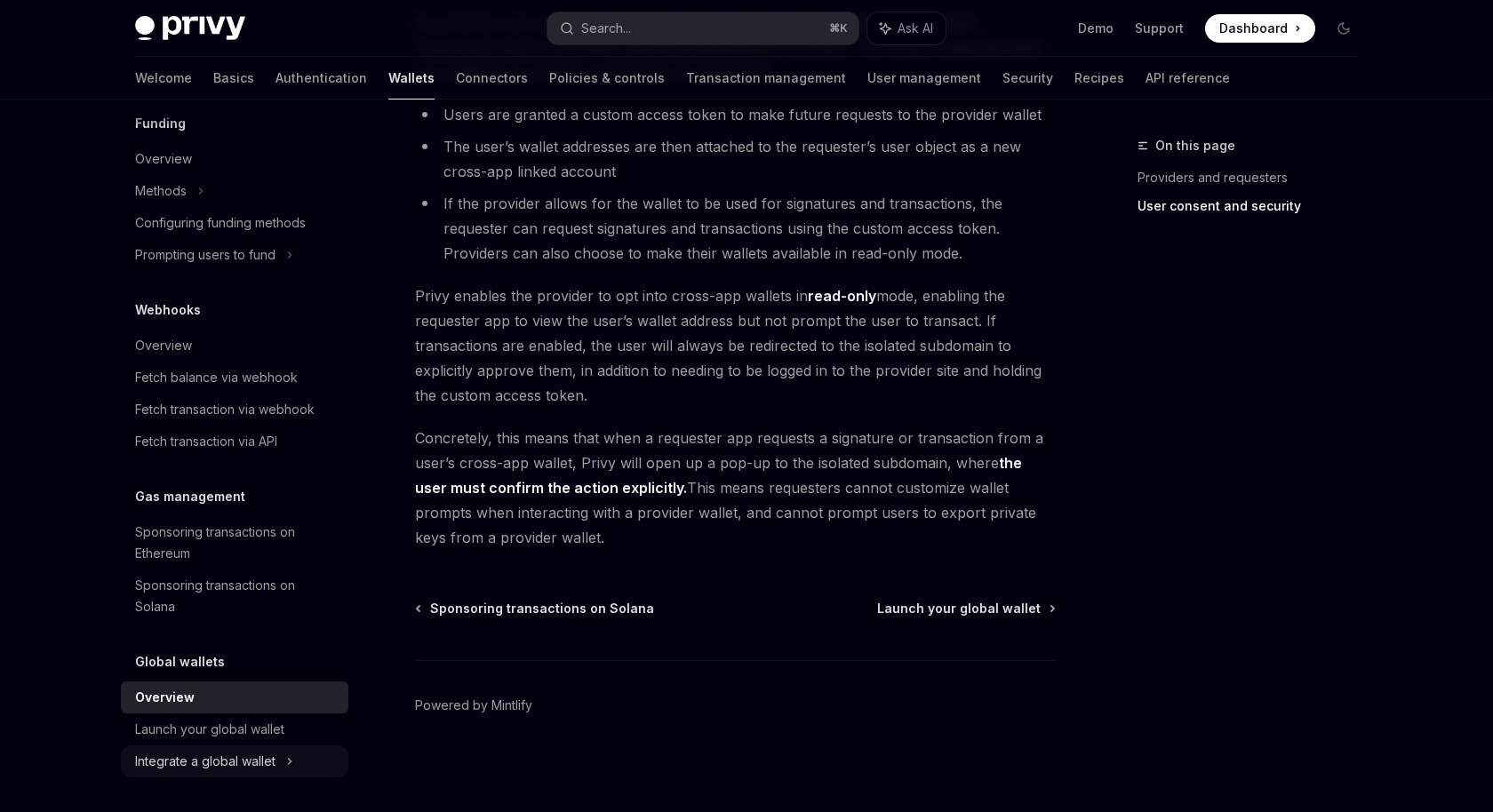
type textarea "*"
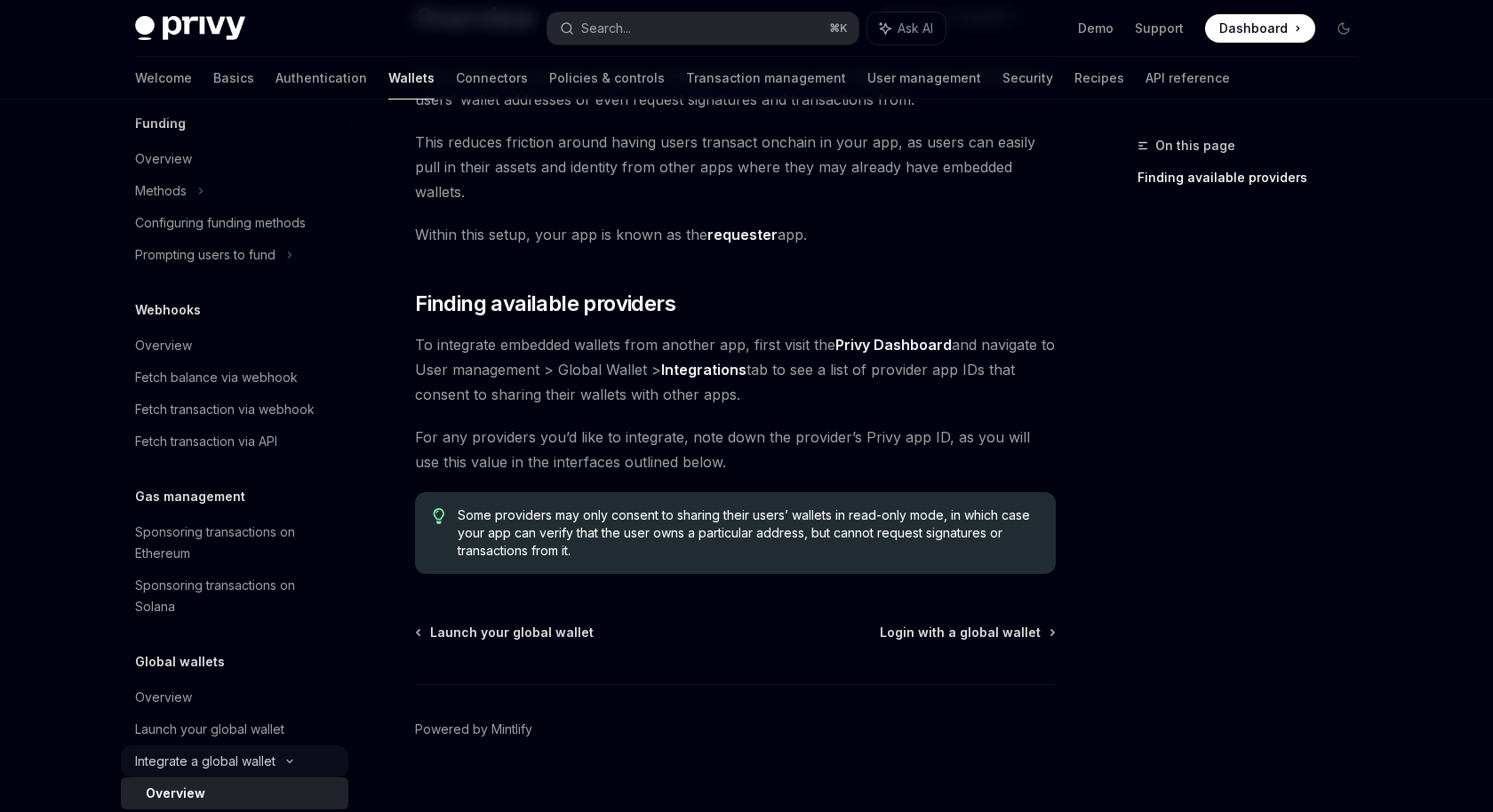
scroll to position [947, 0]
